Goal: Book appointment/travel/reservation

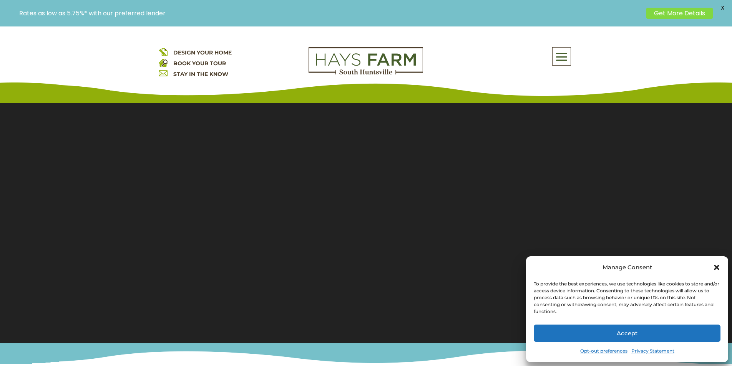
click at [649, 334] on button "Accept" at bounding box center [626, 333] width 187 height 17
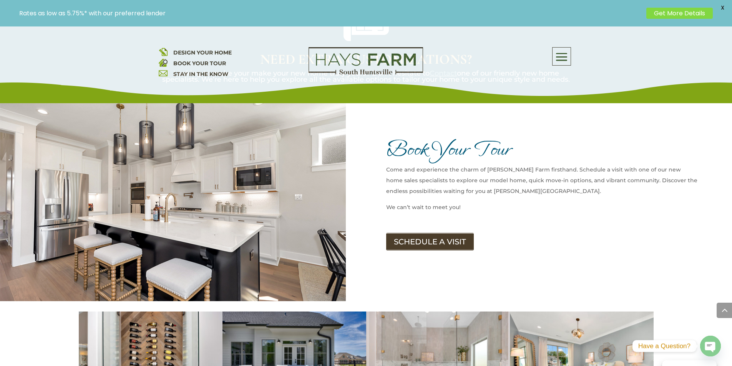
scroll to position [960, 0]
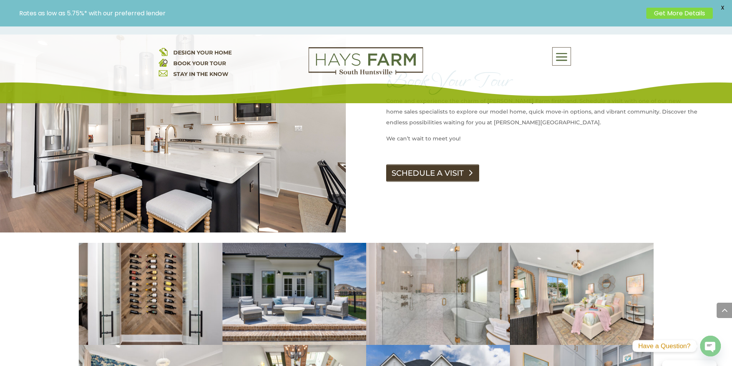
click at [455, 164] on link "SCHEDULE A VISIT" at bounding box center [432, 173] width 93 height 18
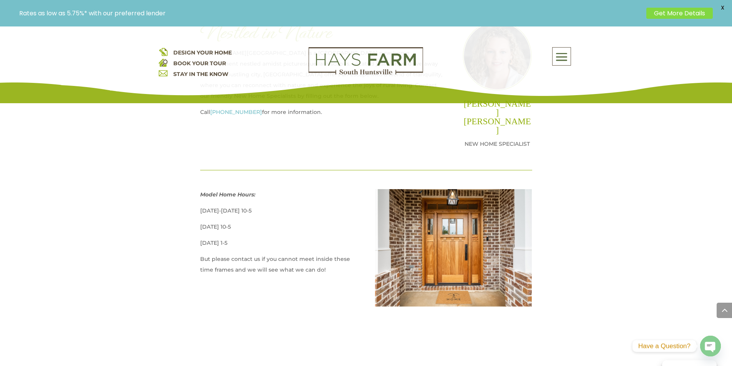
scroll to position [384, 0]
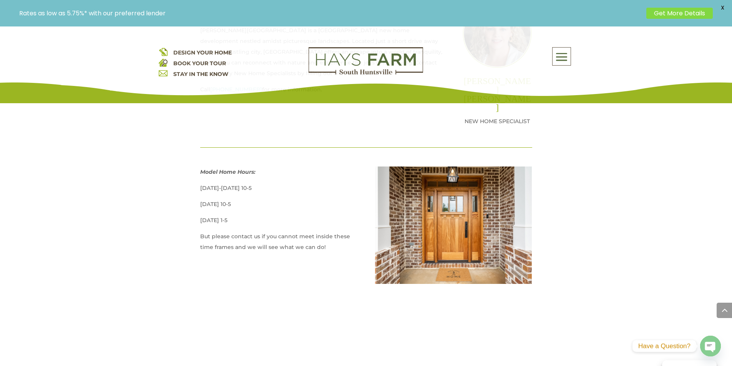
click at [215, 89] on div "DESIGN YOUR HOME BOOK YOUR TOUR STAY IN THE KNOW About Us Quick Move-in Homes A…" at bounding box center [366, 68] width 415 height 43
click at [221, 89] on div "DESIGN YOUR HOME BOOK YOUR TOUR STAY IN THE KNOW About Us Quick Move-in Homes A…" at bounding box center [366, 68] width 415 height 43
click at [217, 90] on div "DESIGN YOUR HOME BOOK YOUR TOUR STAY IN THE KNOW About Us Quick Move-in Homes A…" at bounding box center [366, 68] width 415 height 43
